Goal: Information Seeking & Learning: Learn about a topic

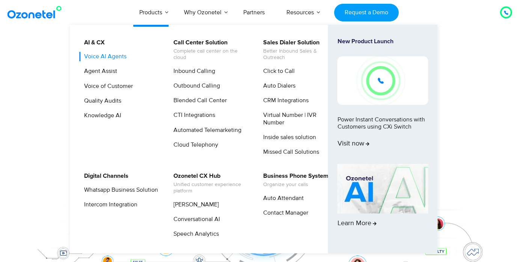
click at [113, 55] on link "Voice AI Agents" at bounding box center [103, 56] width 48 height 9
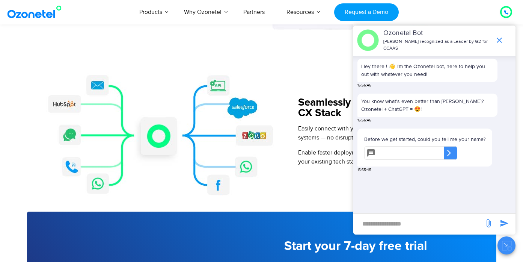
scroll to position [822, 0]
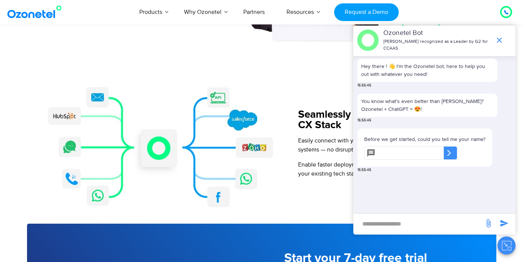
click at [499, 41] on icon "end chat or minimize" at bounding box center [499, 40] width 5 height 5
